Goal: Task Accomplishment & Management: Use online tool/utility

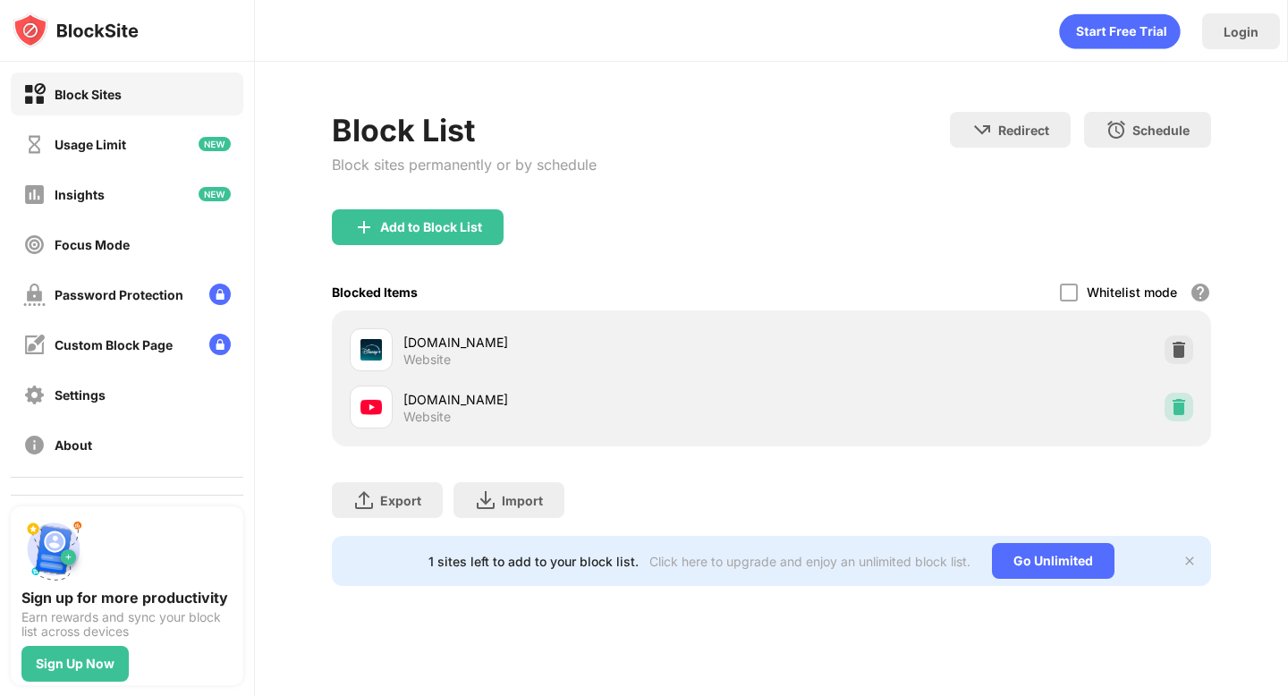
click at [1178, 412] on img at bounding box center [1179, 407] width 18 height 18
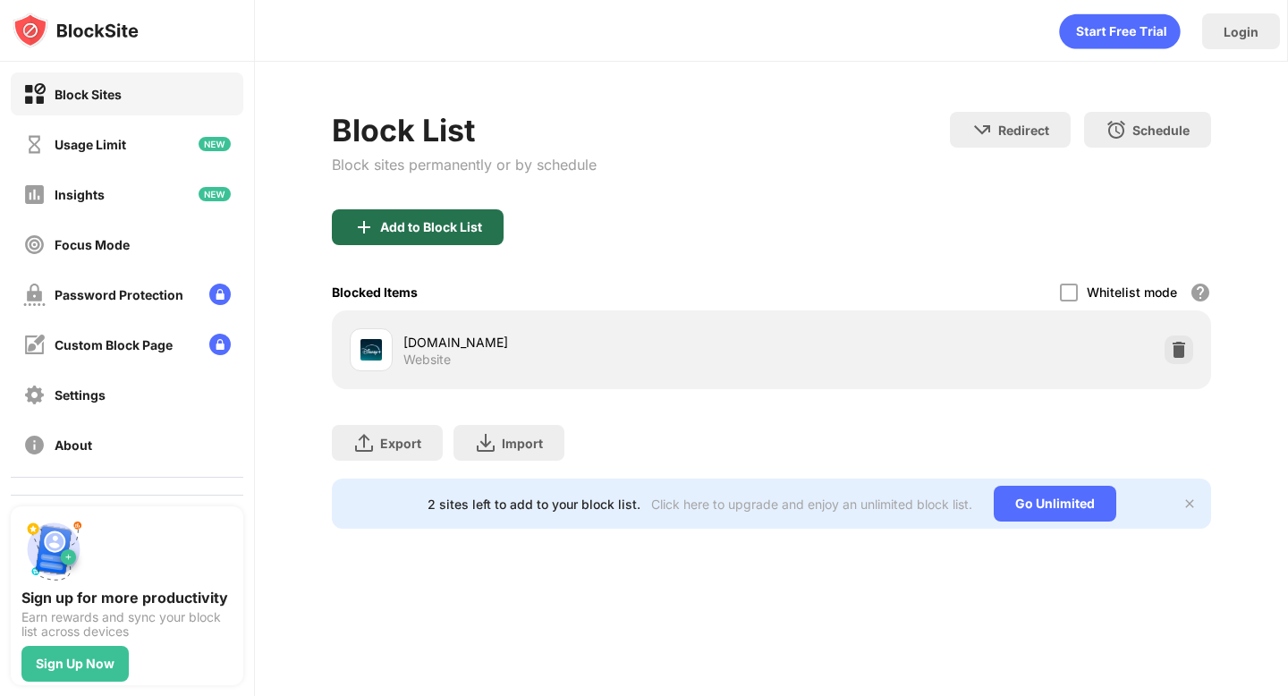
click at [402, 229] on div "Add to Block List" at bounding box center [431, 227] width 102 height 14
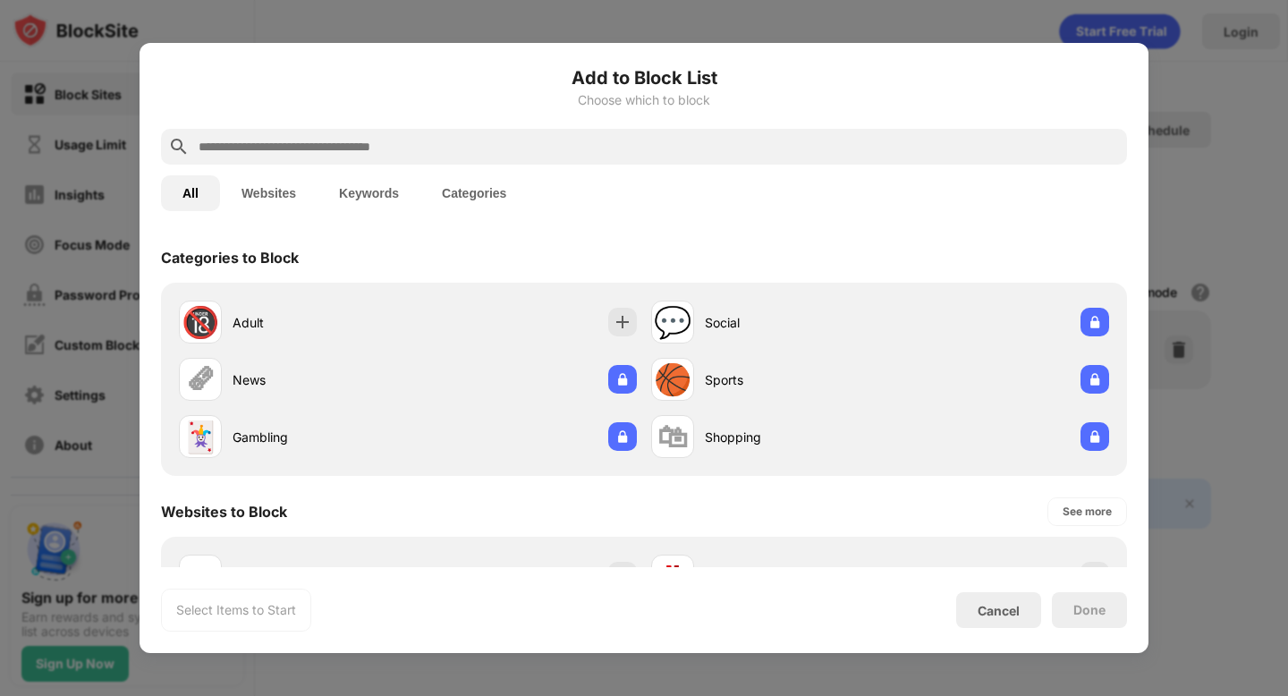
click at [416, 151] on input "text" at bounding box center [658, 146] width 923 height 21
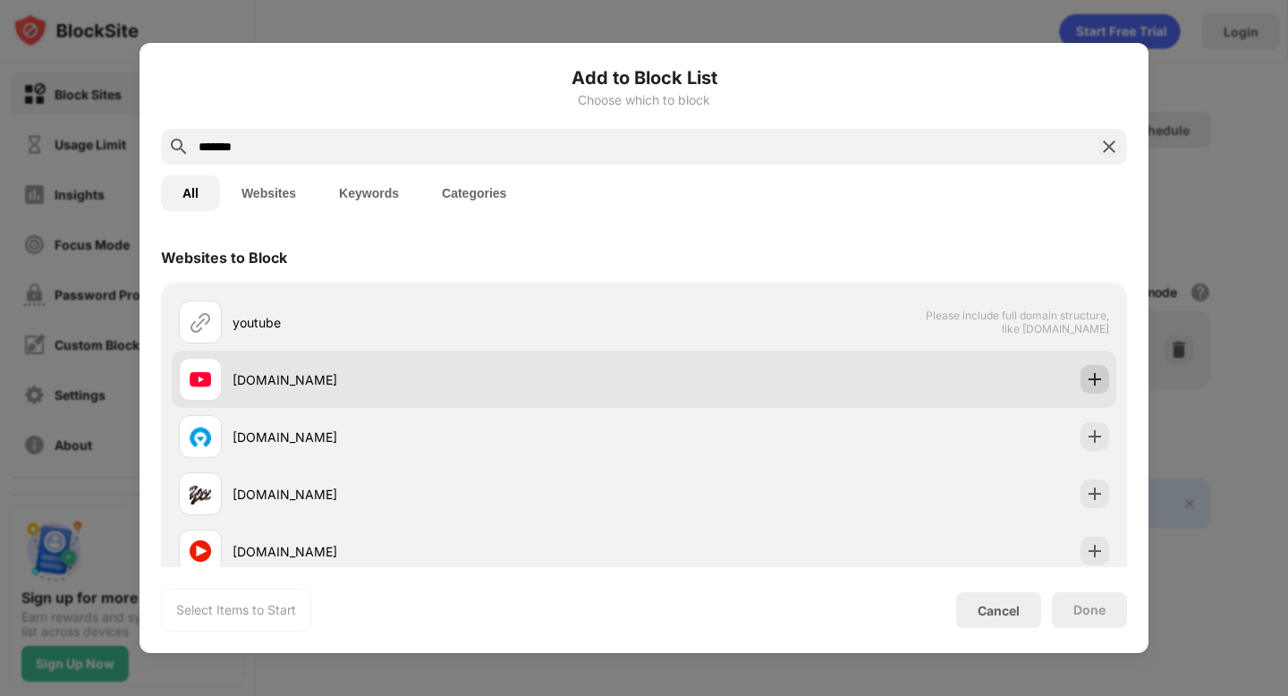
type input "*******"
click at [1103, 375] on img at bounding box center [1095, 379] width 18 height 18
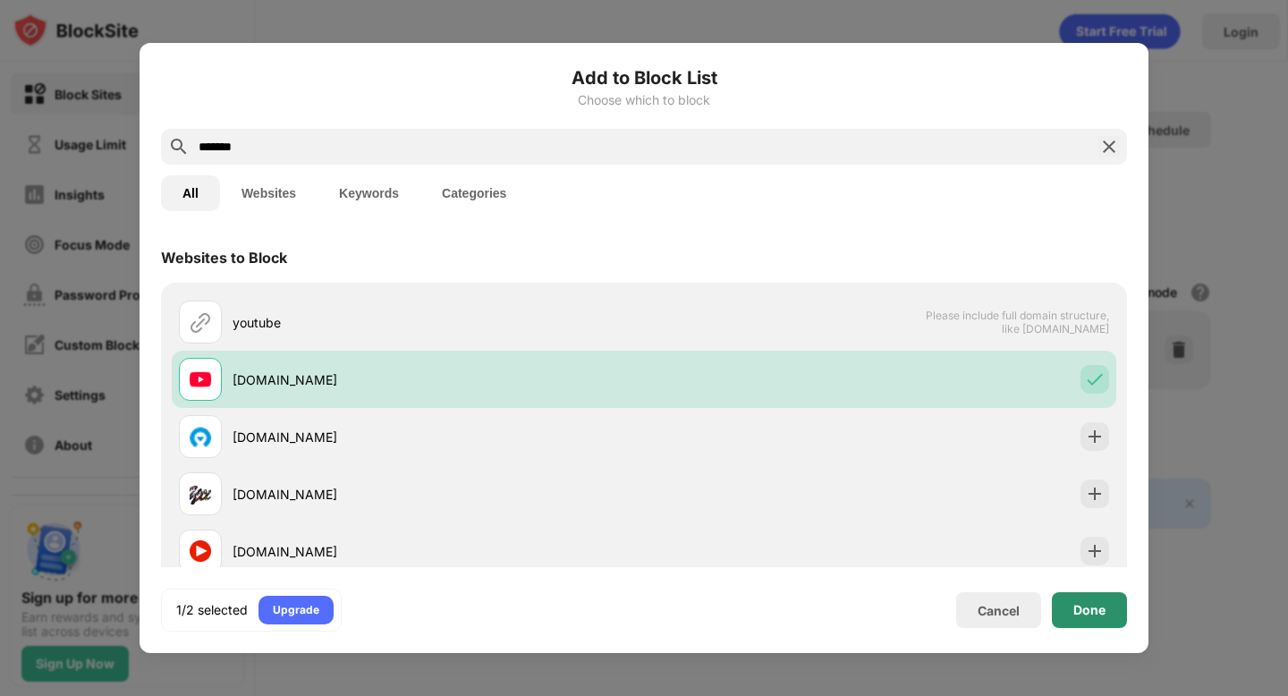
click at [1098, 622] on div "Done" at bounding box center [1089, 610] width 75 height 36
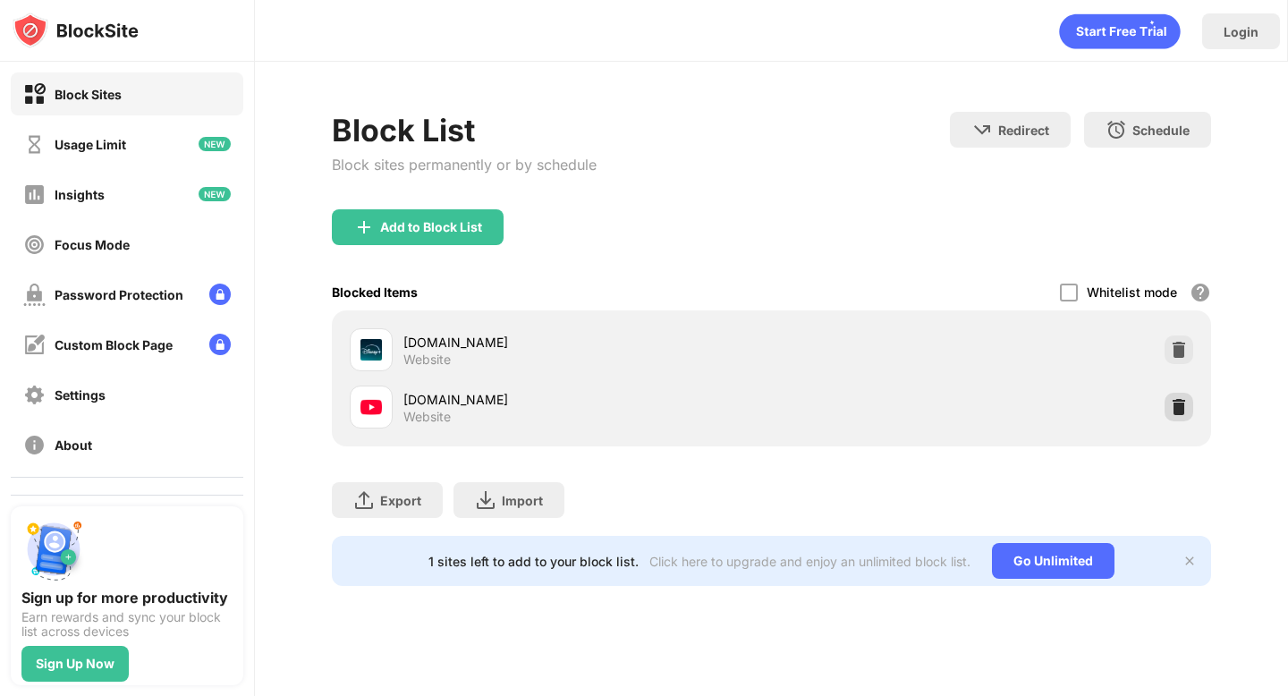
click at [1181, 411] on img at bounding box center [1179, 407] width 18 height 18
